Goal: Contribute content

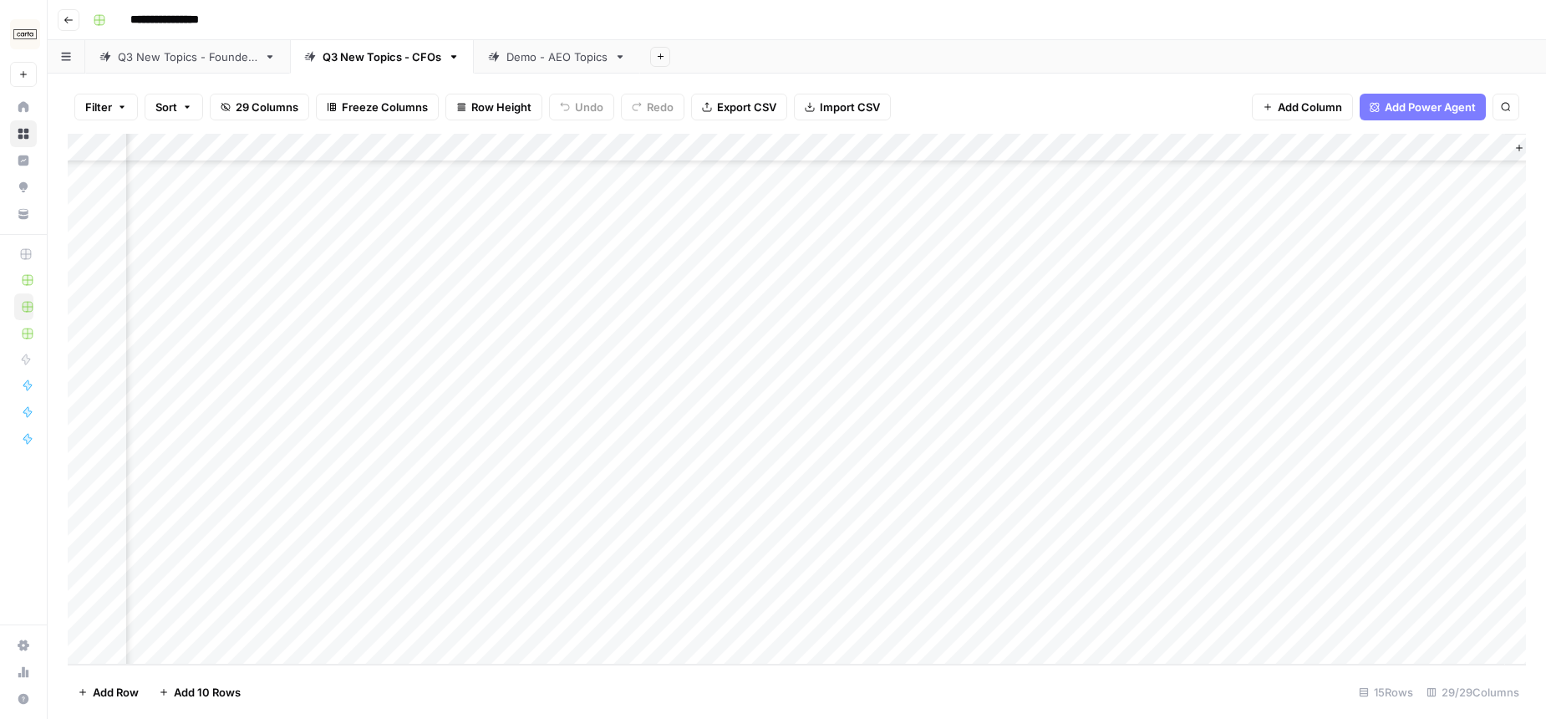
scroll to position [176, 2918]
click at [1002, 520] on div "Add Column" at bounding box center [797, 399] width 1458 height 531
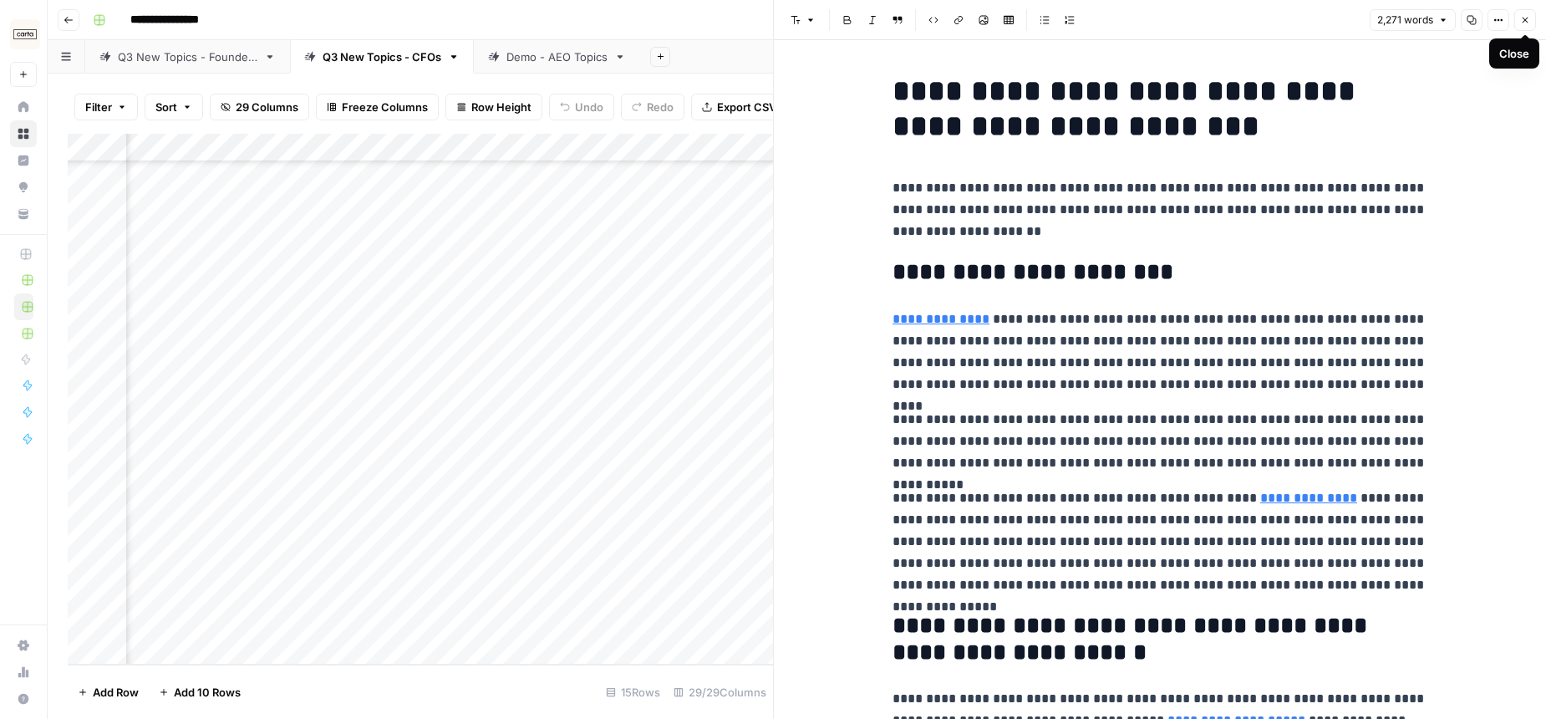
click at [1520, 19] on icon "button" at bounding box center [1525, 20] width 10 height 10
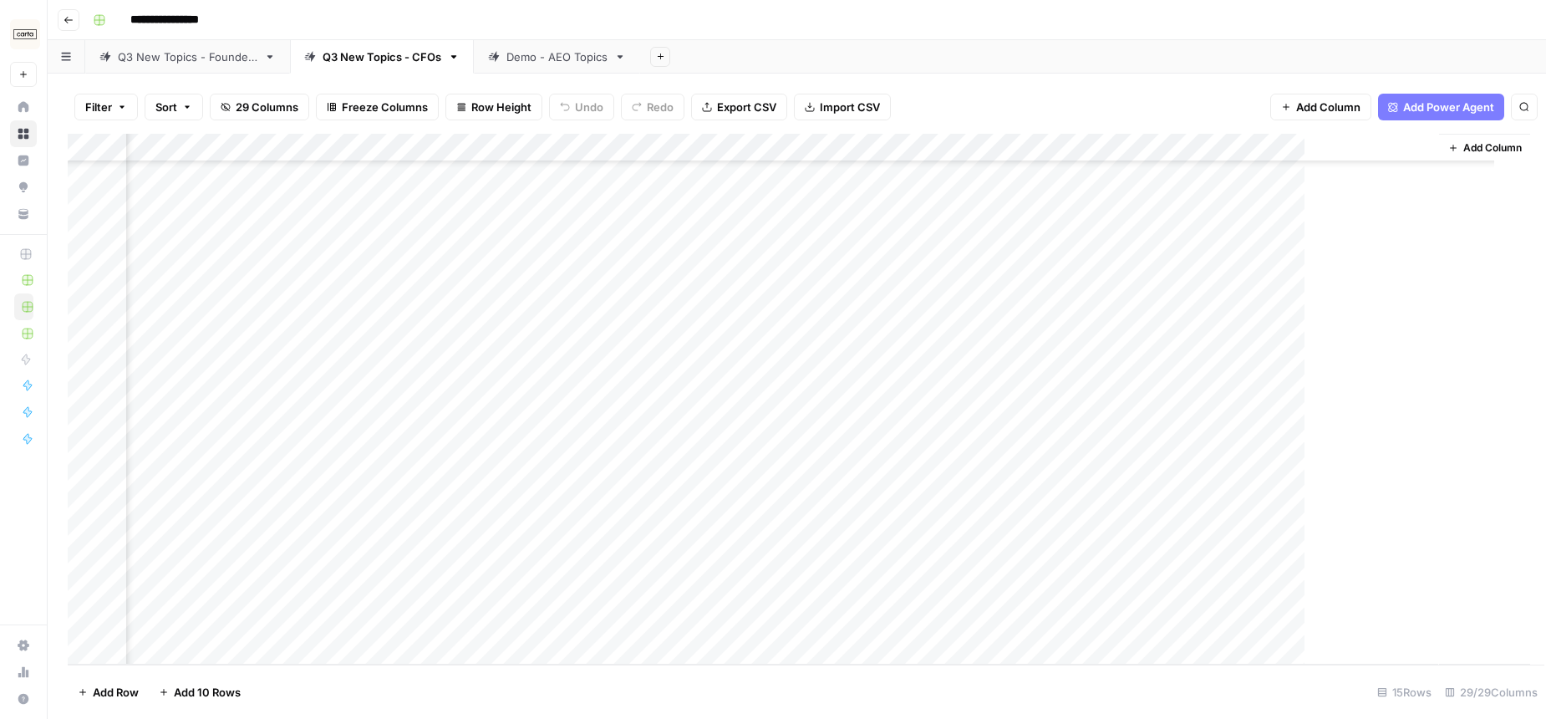
scroll to position [176, 2898]
click at [1030, 476] on div "Add Column" at bounding box center [797, 399] width 1458 height 531
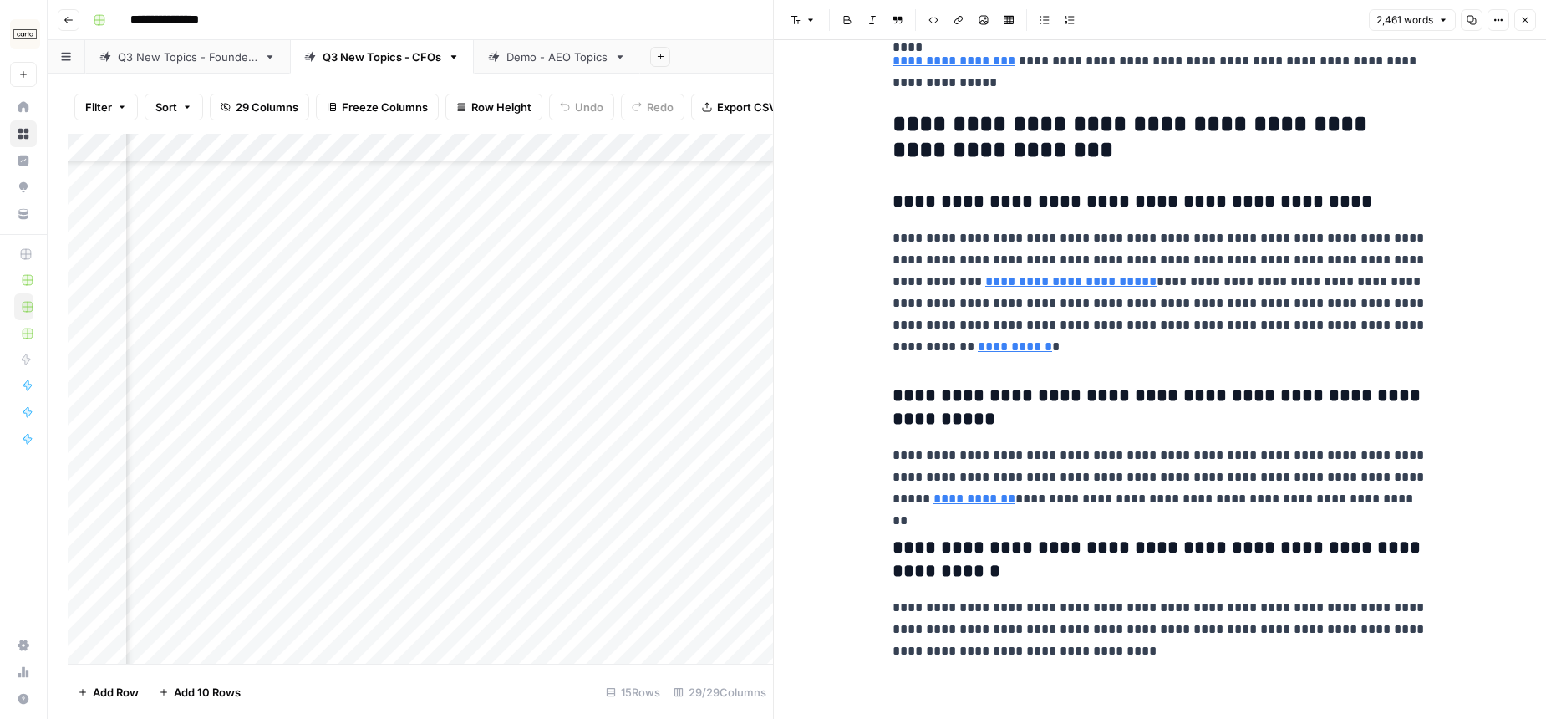
scroll to position [5879, 0]
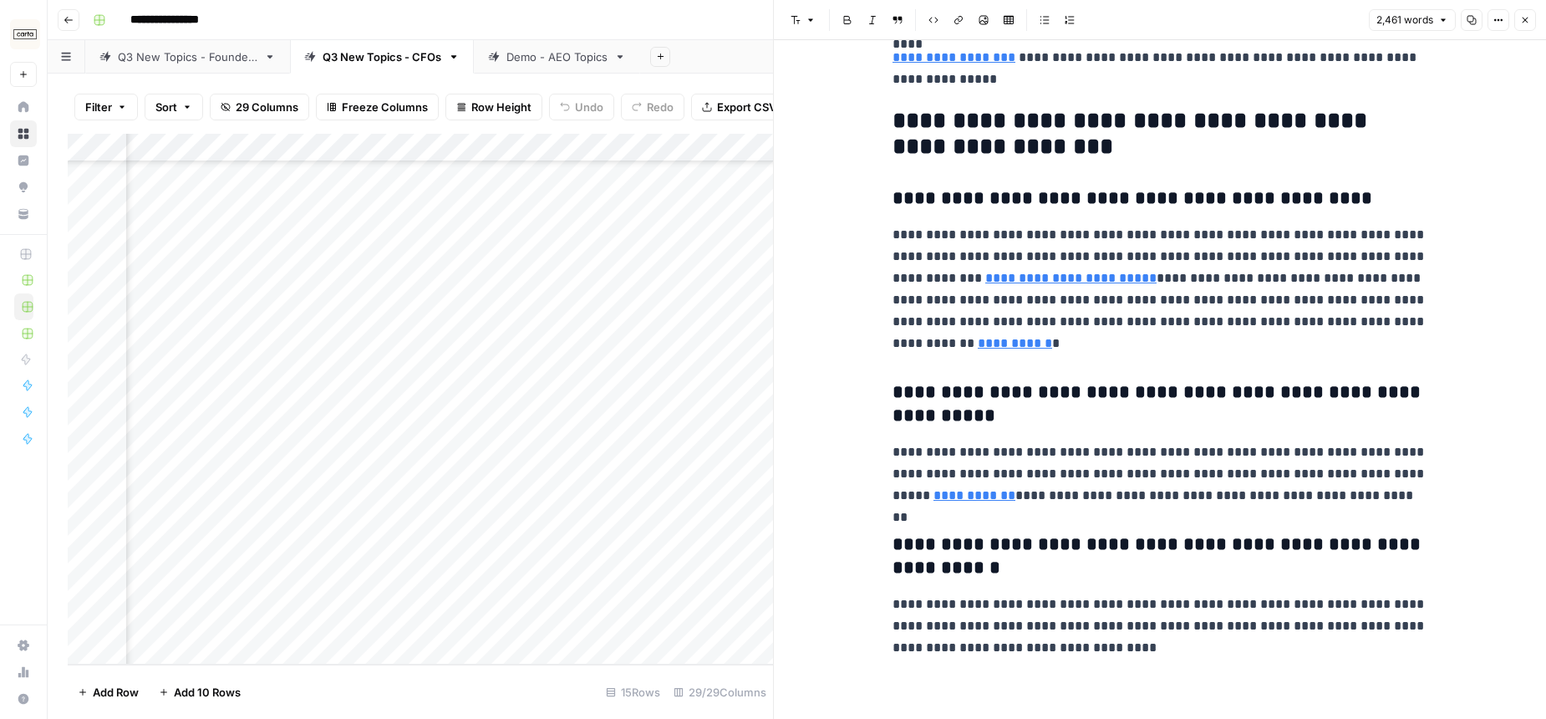
click at [1529, 25] on button "Close" at bounding box center [1525, 20] width 22 height 22
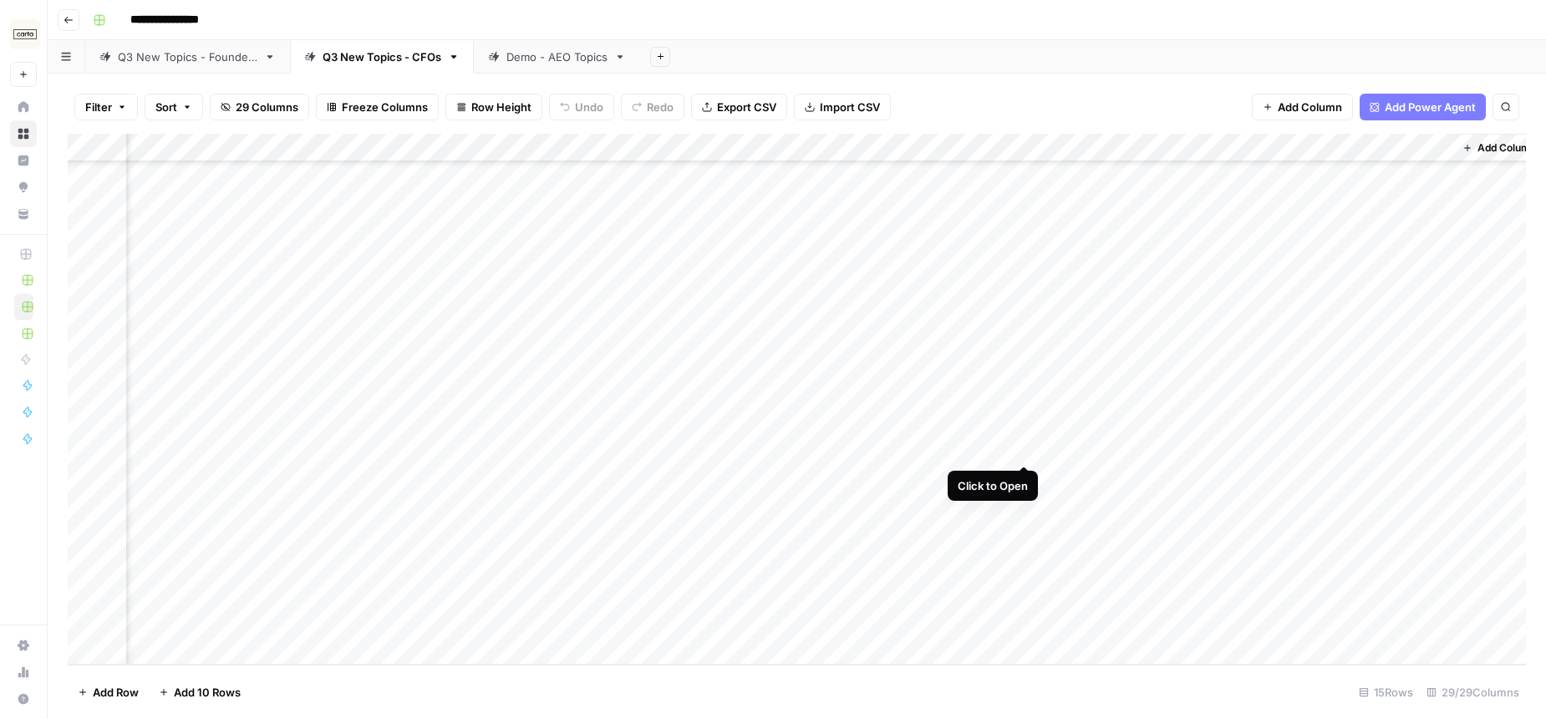
click at [1022, 433] on div "Add Column" at bounding box center [797, 399] width 1458 height 531
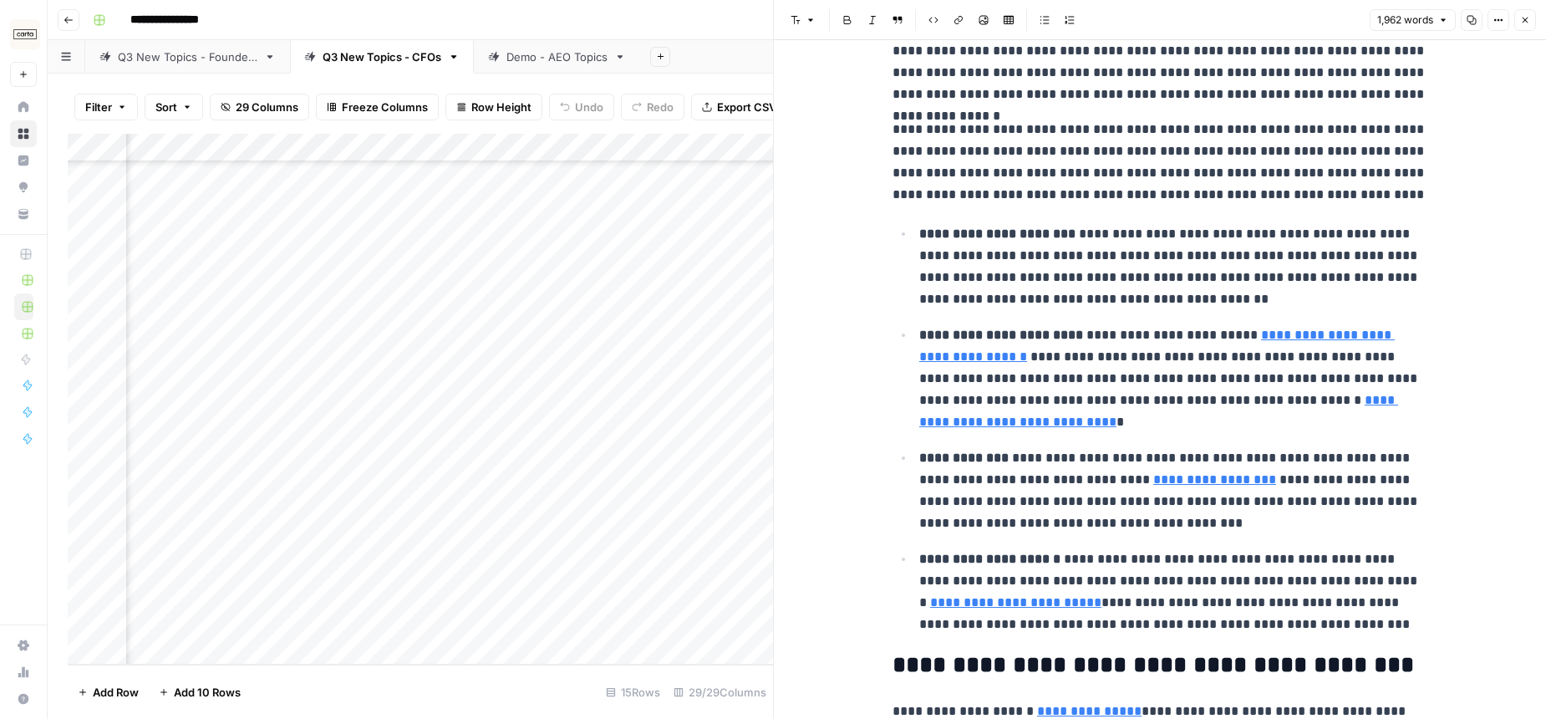
scroll to position [305, 0]
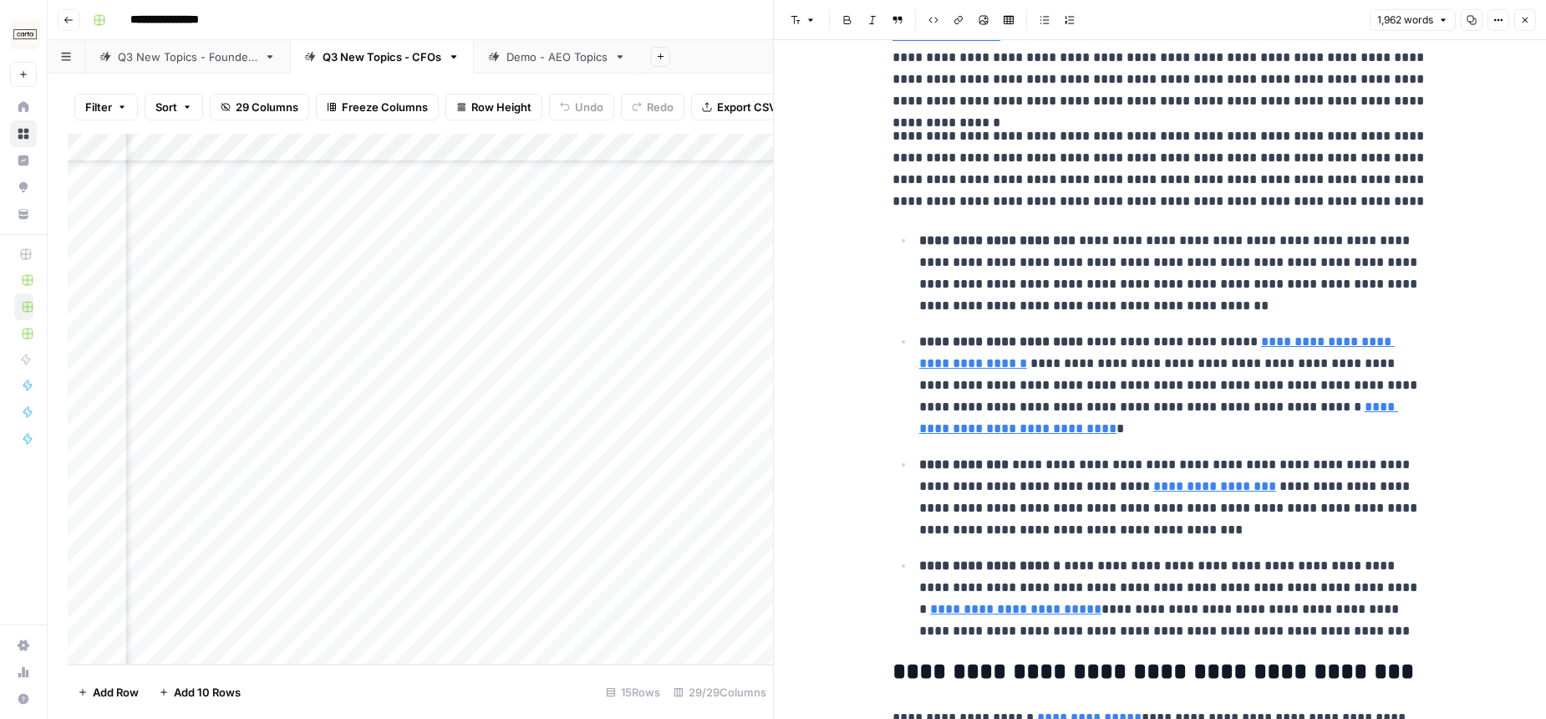
click at [1526, 23] on icon "button" at bounding box center [1525, 20] width 10 height 10
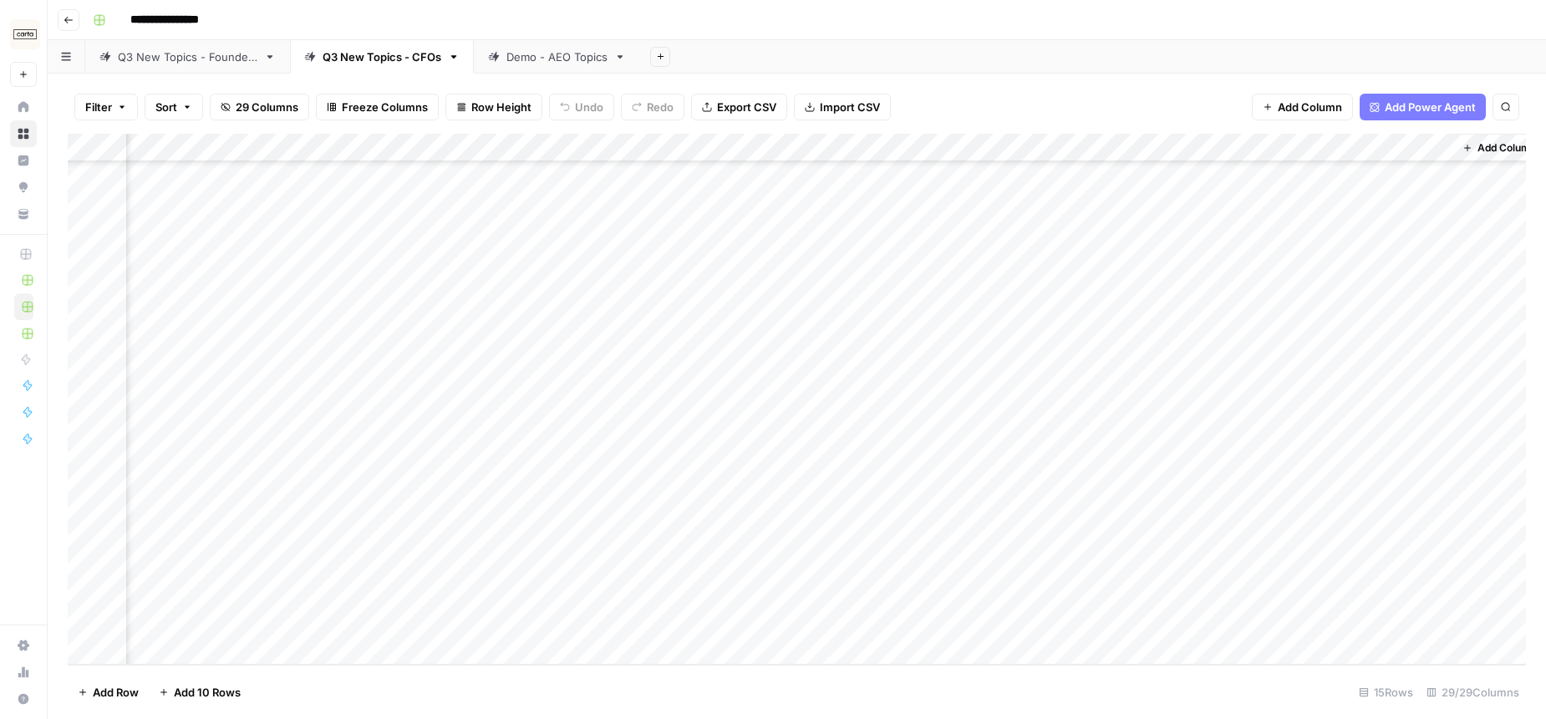
drag, startPoint x: 1094, startPoint y: 65, endPoint x: 1170, endPoint y: 19, distance: 88.9
click at [1094, 65] on div "Add Sheet" at bounding box center [1093, 56] width 906 height 33
